Goal: Entertainment & Leisure: Browse casually

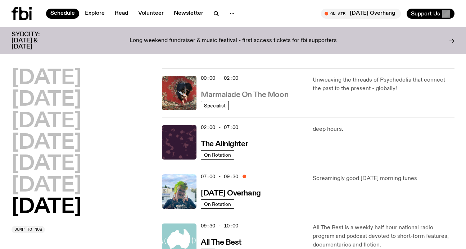
click at [250, 93] on h3 "Marmalade On The Moon" at bounding box center [244, 95] width 87 height 8
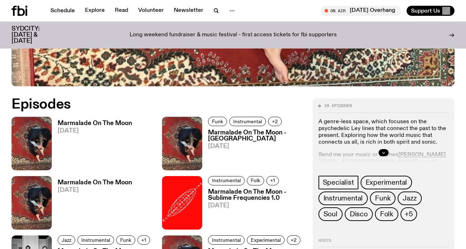
scroll to position [271, 0]
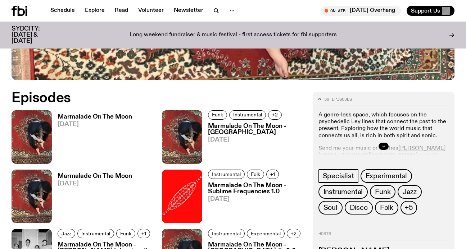
click at [82, 118] on h3 "Marmalade On The Moon" at bounding box center [95, 117] width 75 height 6
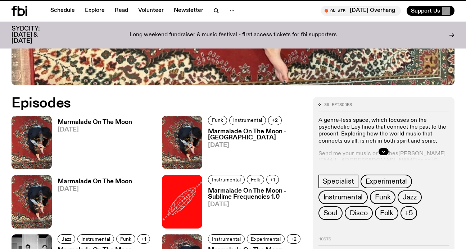
scroll to position [266, 0]
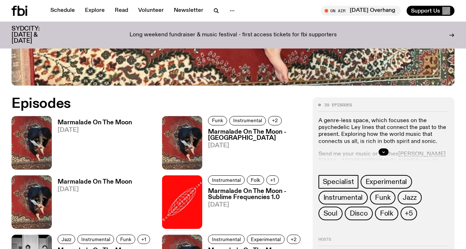
click at [218, 130] on h3 "Marmalade On The Moon - [GEOGRAPHIC_DATA]" at bounding box center [256, 135] width 96 height 12
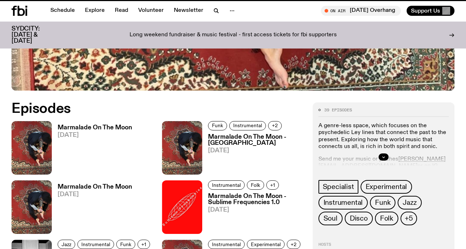
scroll to position [260, 0]
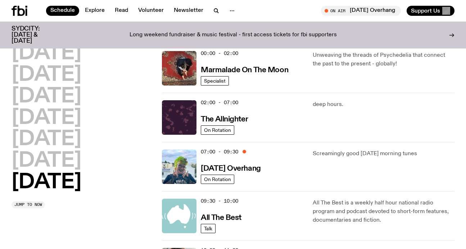
scroll to position [21, 0]
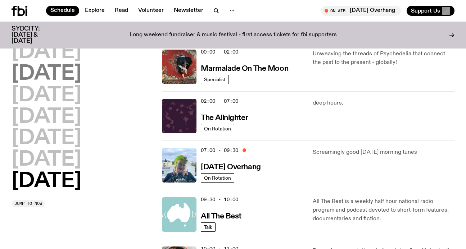
click at [30, 75] on h2 "[DATE]" at bounding box center [47, 74] width 70 height 20
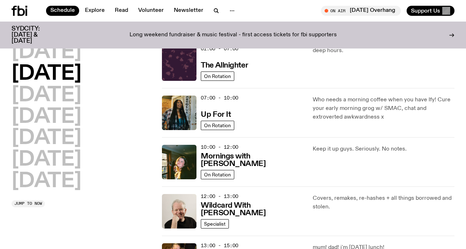
scroll to position [26, 0]
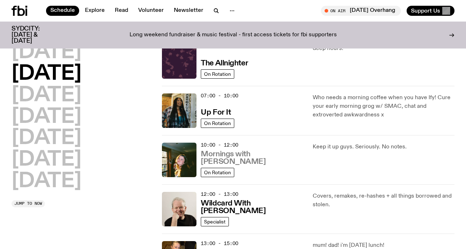
click at [264, 161] on h3 "Mornings with [PERSON_NAME]" at bounding box center [252, 158] width 103 height 15
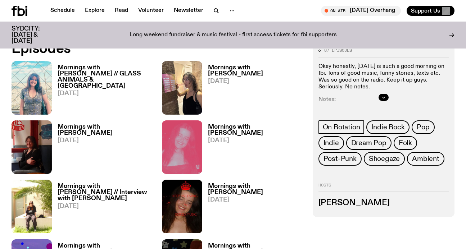
scroll to position [354, 0]
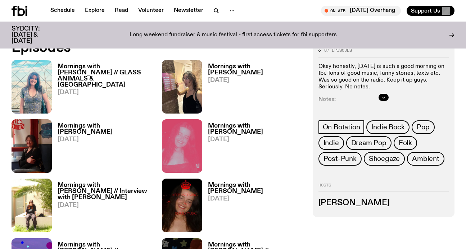
click at [231, 123] on h3 "Mornings with [PERSON_NAME]" at bounding box center [256, 129] width 96 height 12
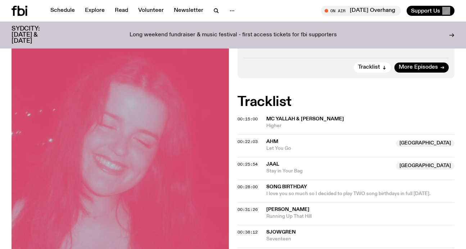
scroll to position [259, 0]
